Goal: Information Seeking & Learning: Find specific fact

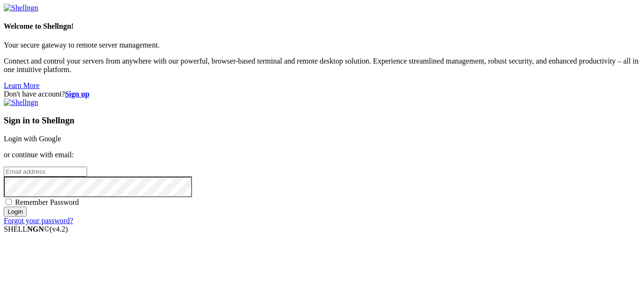
click at [61, 135] on link "Login with Google" at bounding box center [32, 139] width 57 height 8
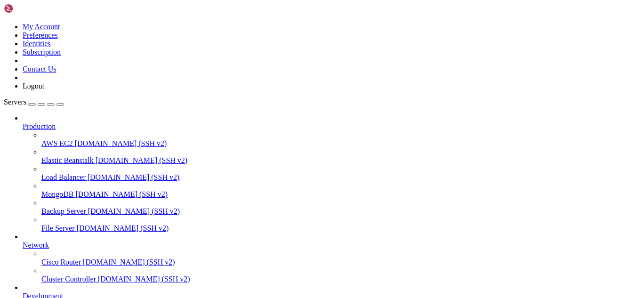
scroll to position [1289, 0]
drag, startPoint x: 109, startPoint y: 804, endPoint x: 97, endPoint y: 804, distance: 11.8
drag, startPoint x: 78, startPoint y: 794, endPoint x: 8, endPoint y: 792, distance: 69.7
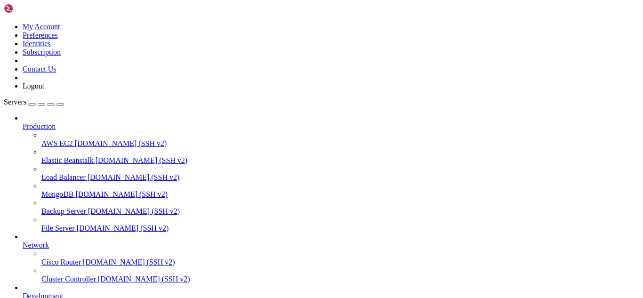
copy x-row "/usr/local/bin/php"
drag, startPoint x: 79, startPoint y: 792, endPoint x: 7, endPoint y: 785, distance: 72.3
drag, startPoint x: 81, startPoint y: 793, endPoint x: 7, endPoint y: 786, distance: 73.8
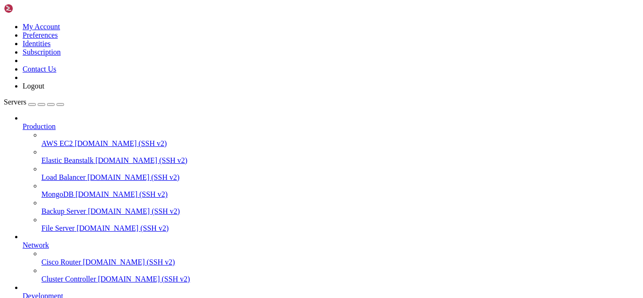
copy div "[root@hosting ~]# which php /usr/local/bin/php"
drag, startPoint x: 222, startPoint y: 809, endPoint x: 202, endPoint y: 805, distance: 20.7
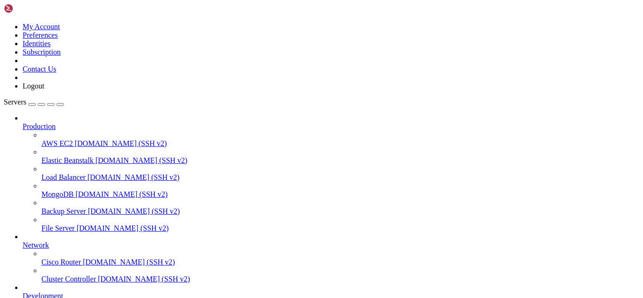
drag, startPoint x: 501, startPoint y: 791, endPoint x: 8, endPoint y: 785, distance: 493.0
copy div "[root@hosting ~]# whereis php php: /usr/bin/php /usr/lib64/php /etc/php.ini /et…"
drag, startPoint x: 267, startPoint y: 807, endPoint x: 237, endPoint y: 810, distance: 30.3
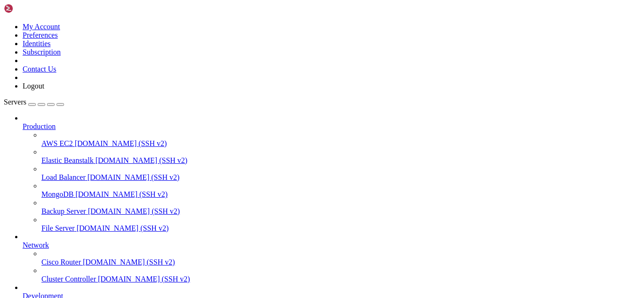
drag, startPoint x: 183, startPoint y: 790, endPoint x: 8, endPoint y: 634, distance: 233.8
copy div "[root@hosting ~]# ls -l /opt/alt/php* /opt/alt/php81: total 0 drwxr-xr-x. 7 roo…"
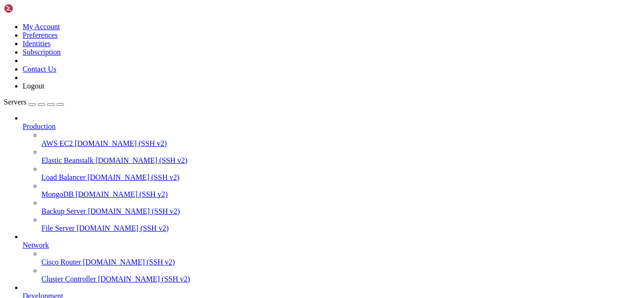
scroll to position [1545, 0]
drag, startPoint x: 202, startPoint y: 805, endPoint x: 186, endPoint y: 807, distance: 15.1
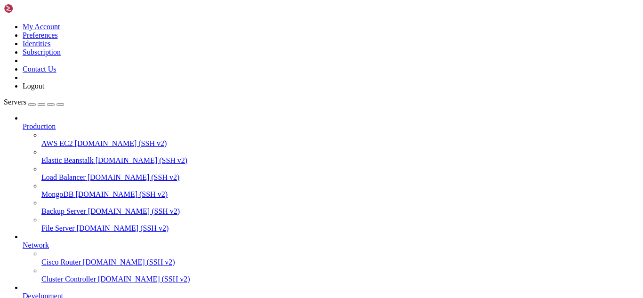
drag, startPoint x: 184, startPoint y: 767, endPoint x: 78, endPoint y: 768, distance: 105.9
copy x-row "/opt/alt/php82/usr/bin/php"
